Goal: Task Accomplishment & Management: Use online tool/utility

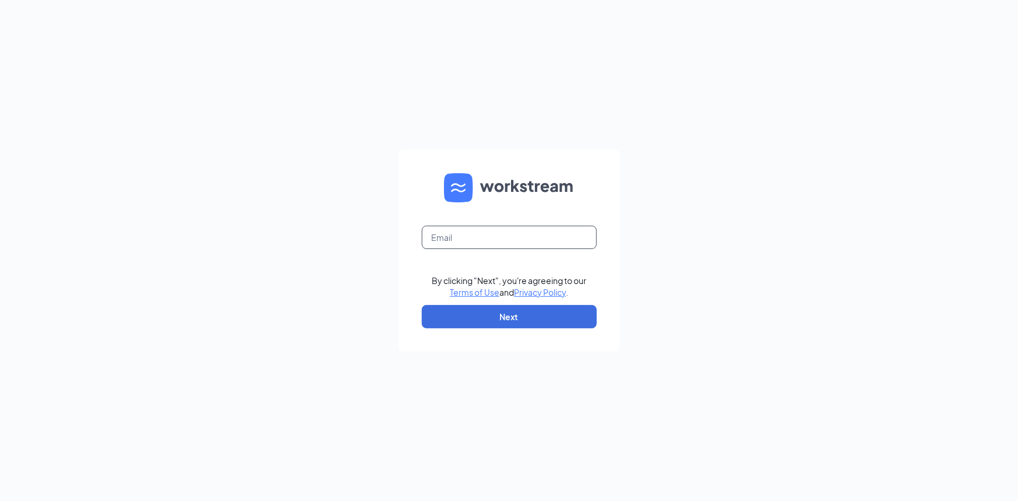
click at [485, 243] on input "text" at bounding box center [509, 237] width 175 height 23
type input "lehmann.anthony@gmail.com"
click at [520, 317] on button "Next" at bounding box center [509, 316] width 175 height 23
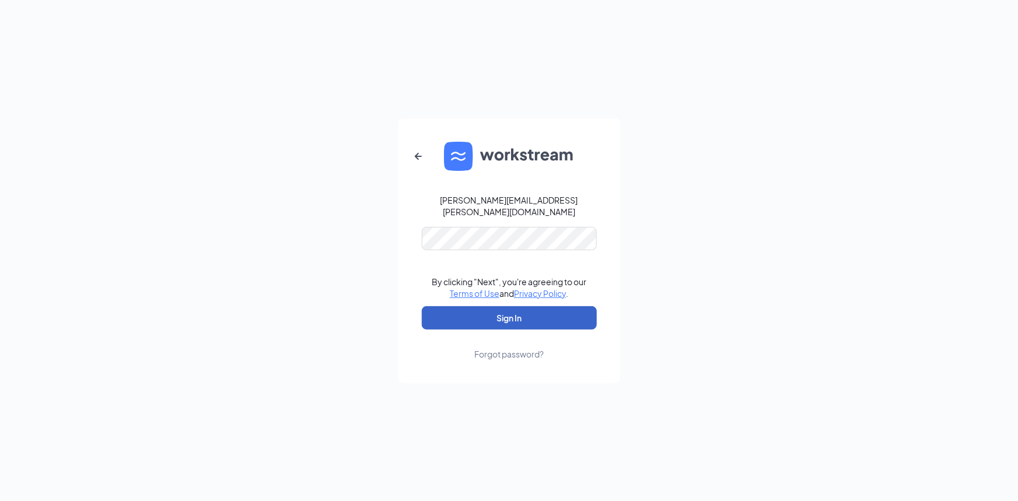
click at [516, 313] on button "Sign In" at bounding box center [509, 317] width 175 height 23
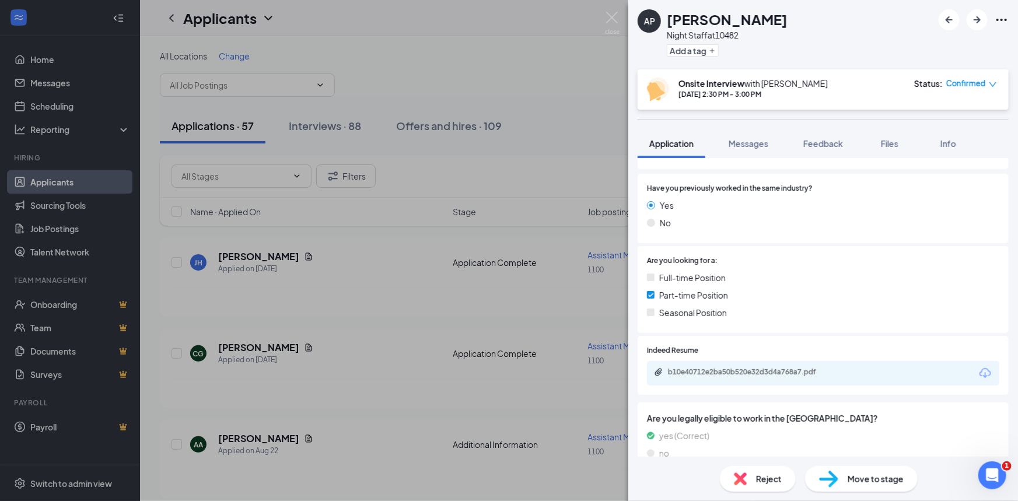
scroll to position [207, 0]
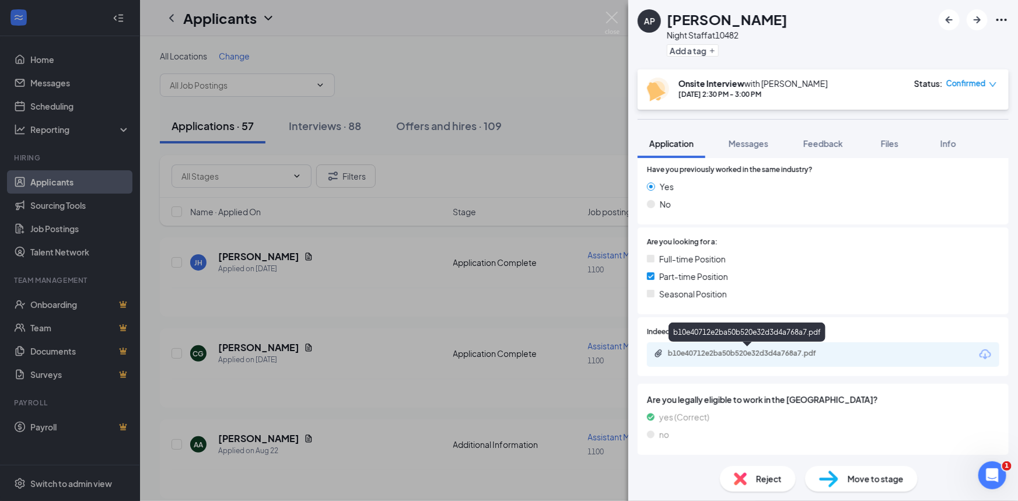
click at [730, 351] on div "b10e40712e2ba50b520e32d3d4a768a7.pdf" at bounding box center [749, 353] width 163 height 9
